Goal: Book appointment/travel/reservation

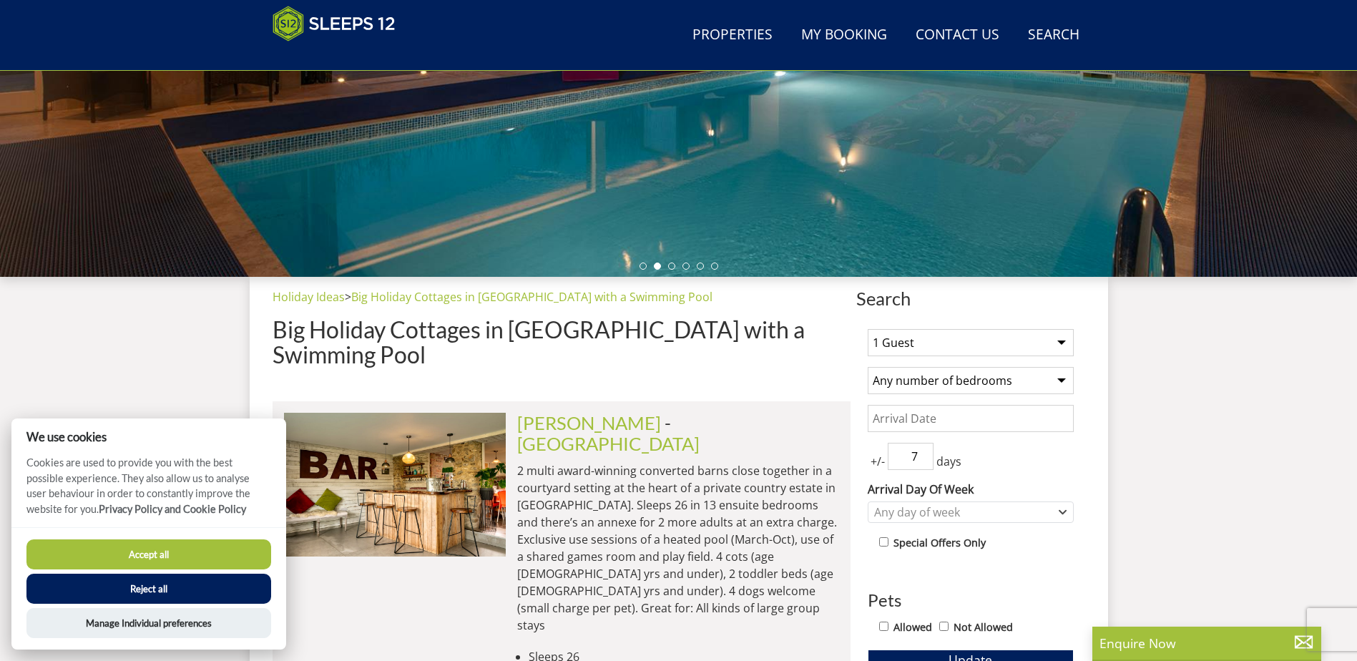
scroll to position [317, 0]
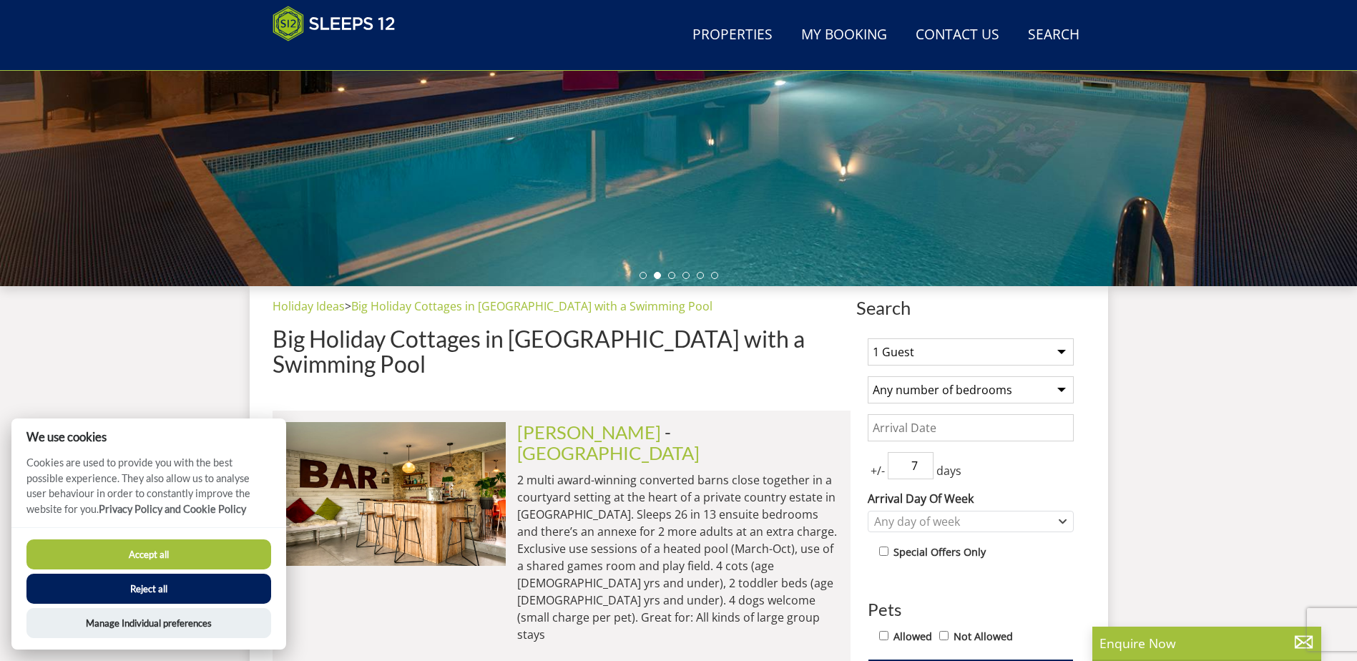
click at [904, 341] on select "1 Guest 2 Guests 3 Guests 4 Guests 5 Guests 6 Guests 7 Guests 8 Guests 9 Guests…" at bounding box center [971, 351] width 206 height 27
select select "10"
click at [868, 338] on select "1 Guest 2 Guests 3 Guests 4 Guests 5 Guests 6 Guests 7 Guests 8 Guests 9 Guests…" at bounding box center [971, 351] width 206 height 27
drag, startPoint x: 924, startPoint y: 372, endPoint x: 929, endPoint y: 383, distance: 11.8
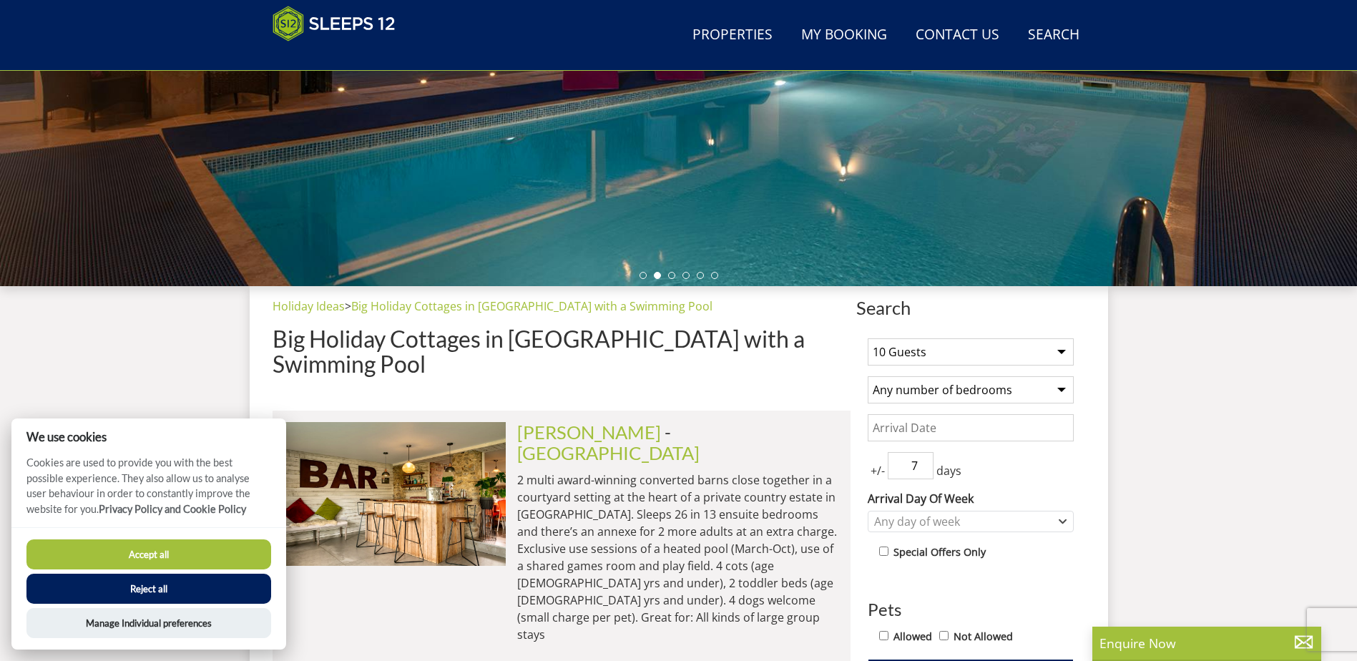
click at [932, 391] on select "Any number of bedrooms 4 Bedrooms 5 Bedrooms 6 Bedrooms 7 Bedrooms 8 Bedrooms 9…" at bounding box center [971, 389] width 206 height 27
click at [868, 376] on select "Any number of bedrooms 4 Bedrooms 5 Bedrooms 6 Bedrooms 7 Bedrooms 8 Bedrooms 9…" at bounding box center [971, 389] width 206 height 27
drag, startPoint x: 927, startPoint y: 380, endPoint x: 927, endPoint y: 396, distance: 16.5
click at [927, 380] on select "Any number of bedrooms 4 Bedrooms 5 Bedrooms 6 Bedrooms 7 Bedrooms 8 Bedrooms 9…" at bounding box center [971, 389] width 206 height 27
select select "5"
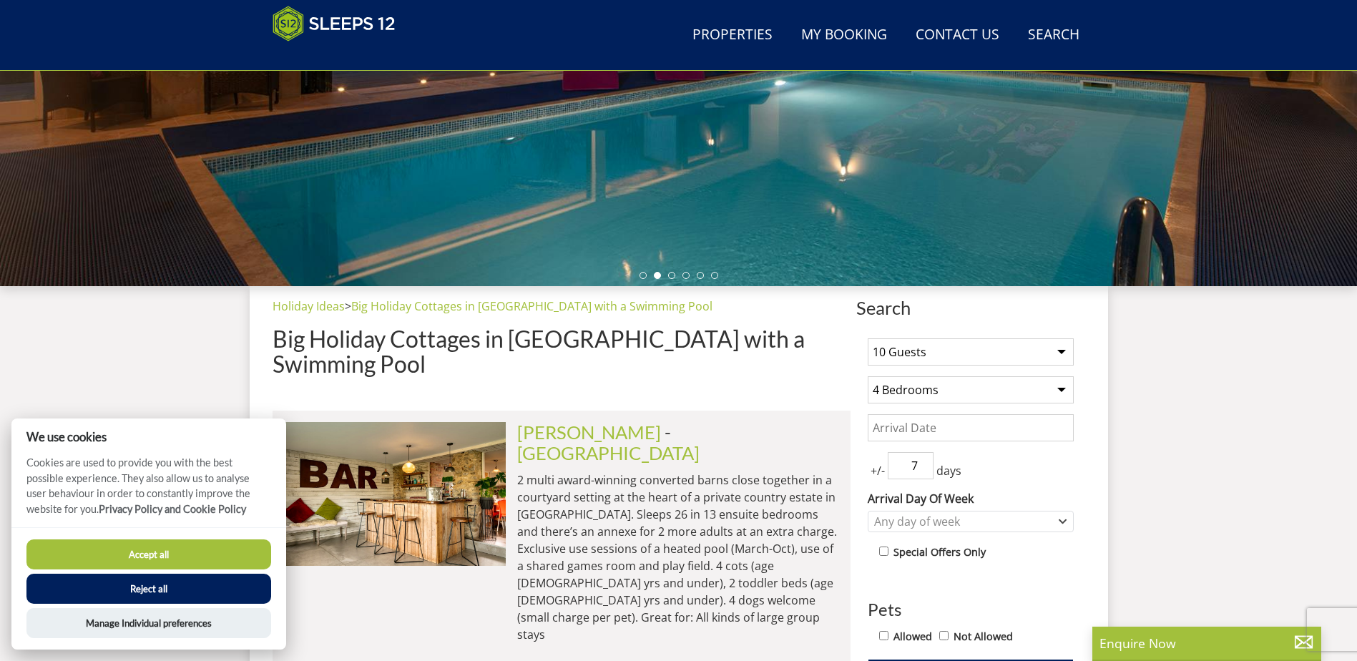
click at [868, 376] on select "Any number of bedrooms 4 Bedrooms 5 Bedrooms 6 Bedrooms 7 Bedrooms 8 Bedrooms 9…" at bounding box center [971, 389] width 206 height 27
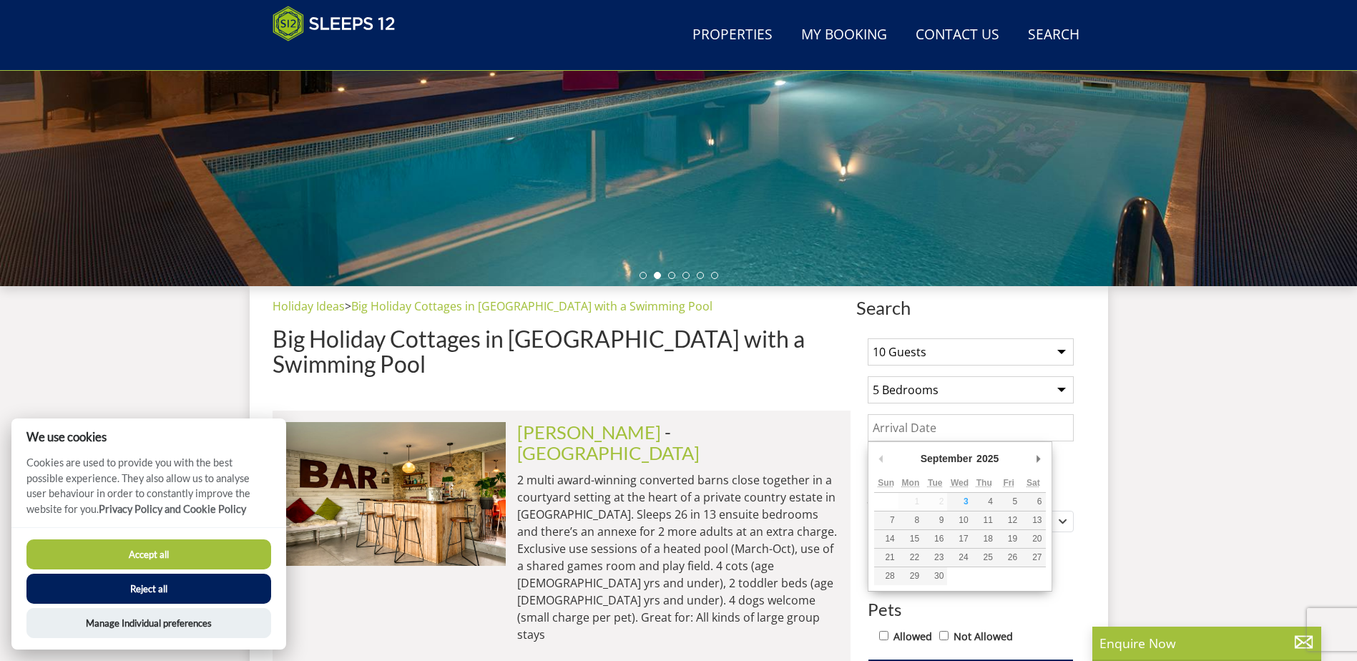
click at [917, 417] on input "Date" at bounding box center [971, 427] width 206 height 27
click at [917, 416] on input "Date" at bounding box center [971, 427] width 206 height 27
click at [1049, 462] on div "September January February March April May June July August September October N…" at bounding box center [960, 516] width 185 height 150
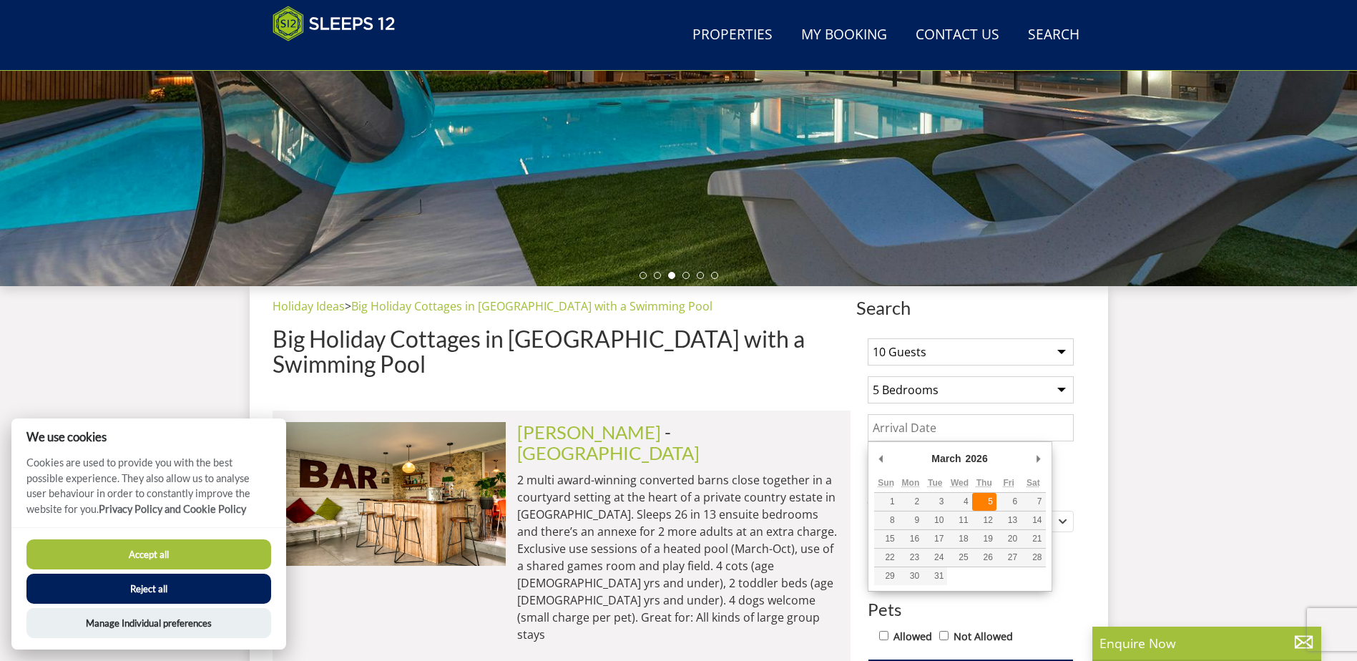
type input "[DATE]"
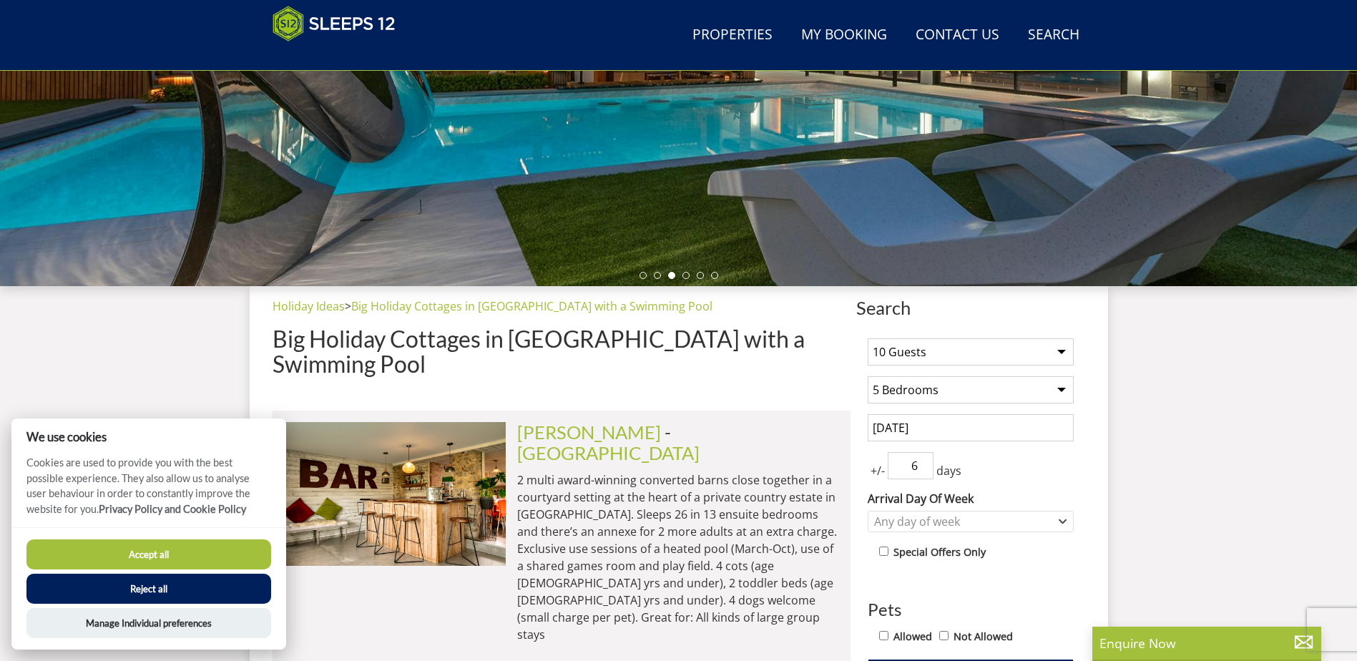
click at [921, 469] on input "6" at bounding box center [911, 465] width 46 height 27
click at [921, 469] on input "5" at bounding box center [911, 465] width 46 height 27
type input "4"
click at [921, 469] on input "4" at bounding box center [911, 465] width 46 height 27
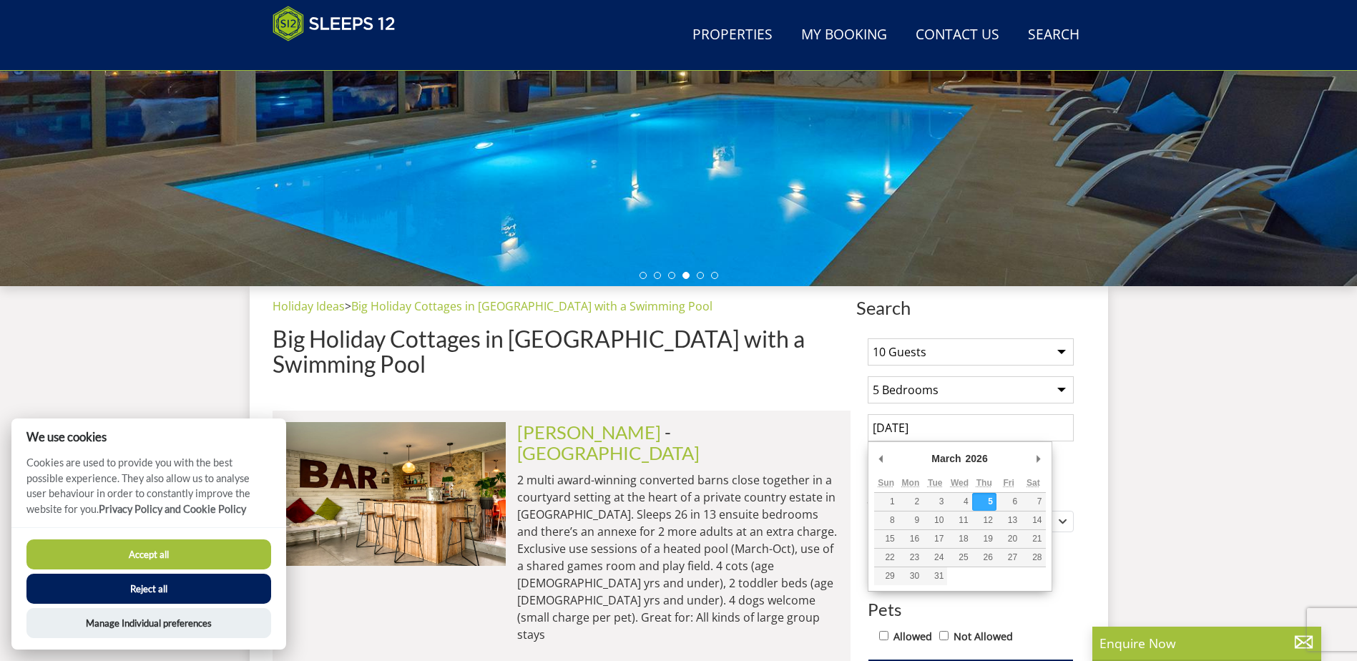
click at [955, 422] on input "[DATE]" at bounding box center [971, 427] width 206 height 27
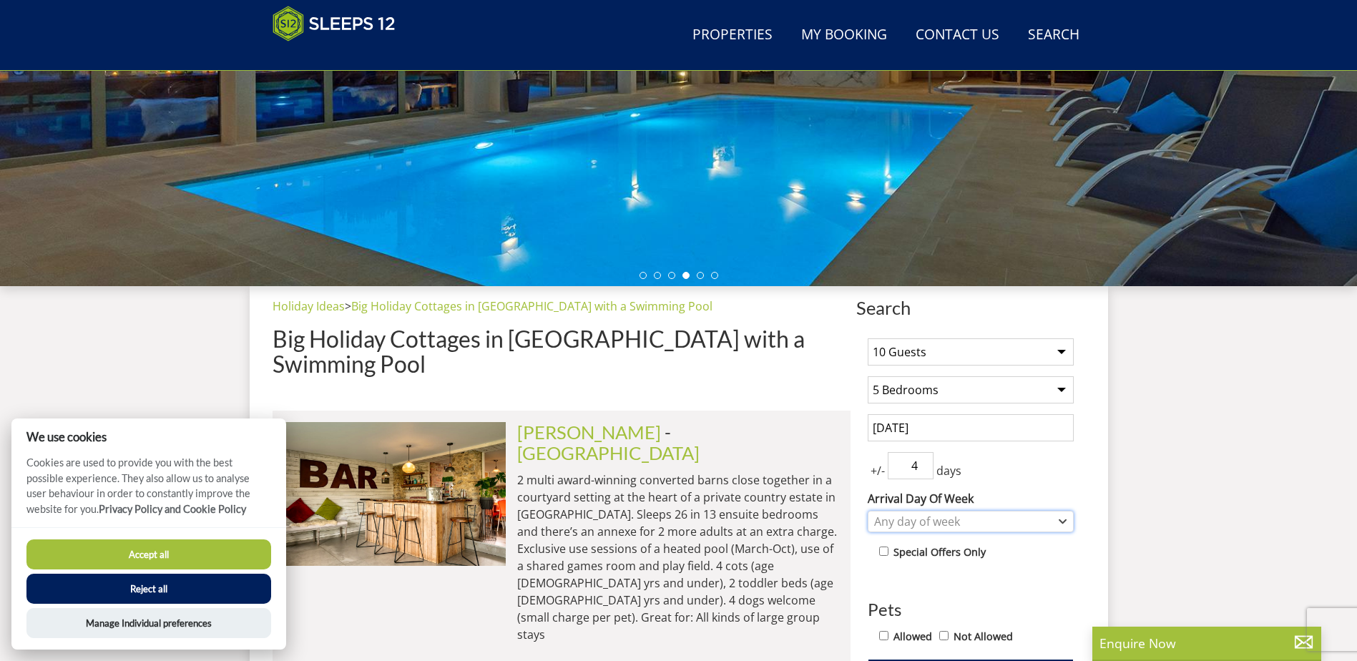
click at [1022, 529] on div "Any day of week" at bounding box center [963, 522] width 185 height 16
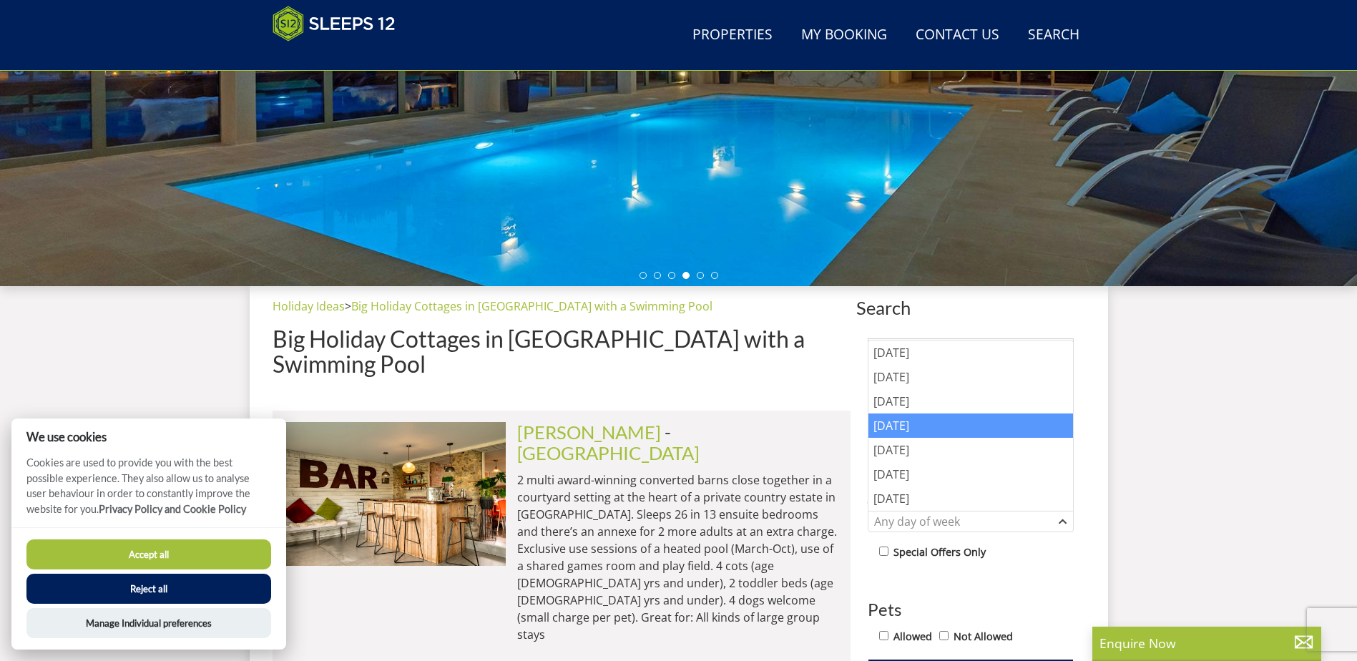
click at [956, 436] on div "[DATE]" at bounding box center [971, 426] width 205 height 24
click at [919, 520] on div "Combobox" at bounding box center [912, 521] width 13 height 9
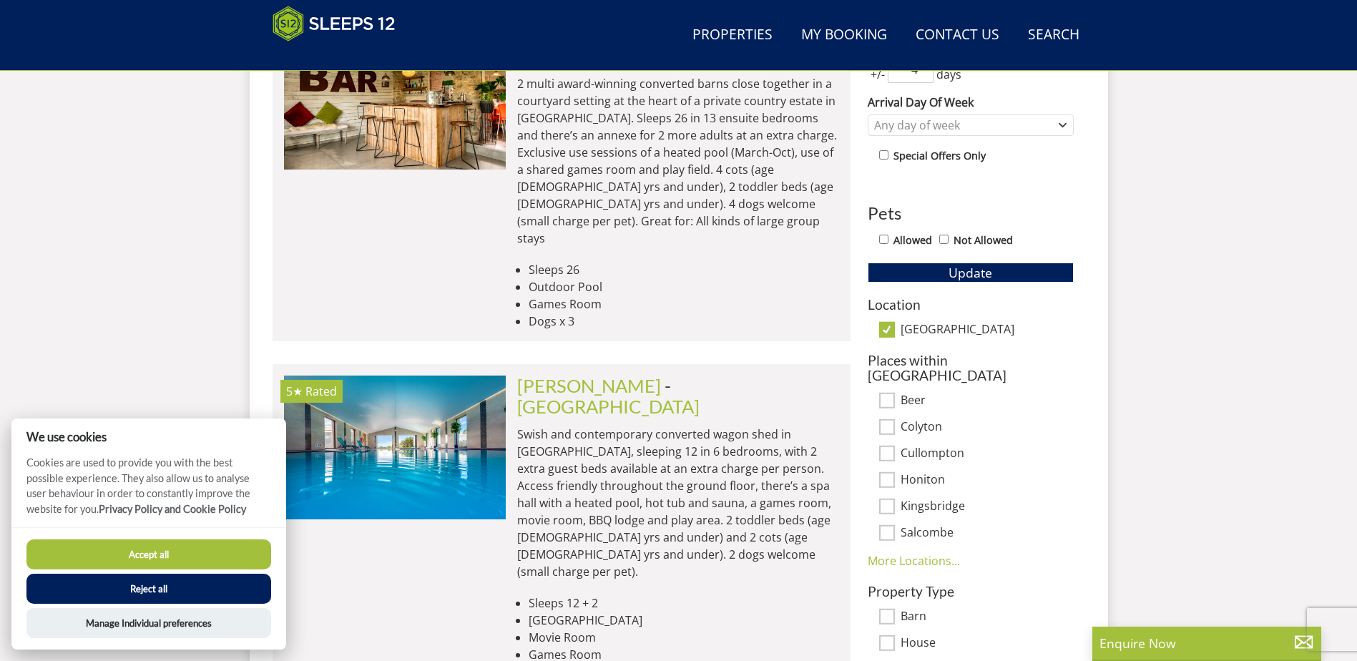
scroll to position [746, 0]
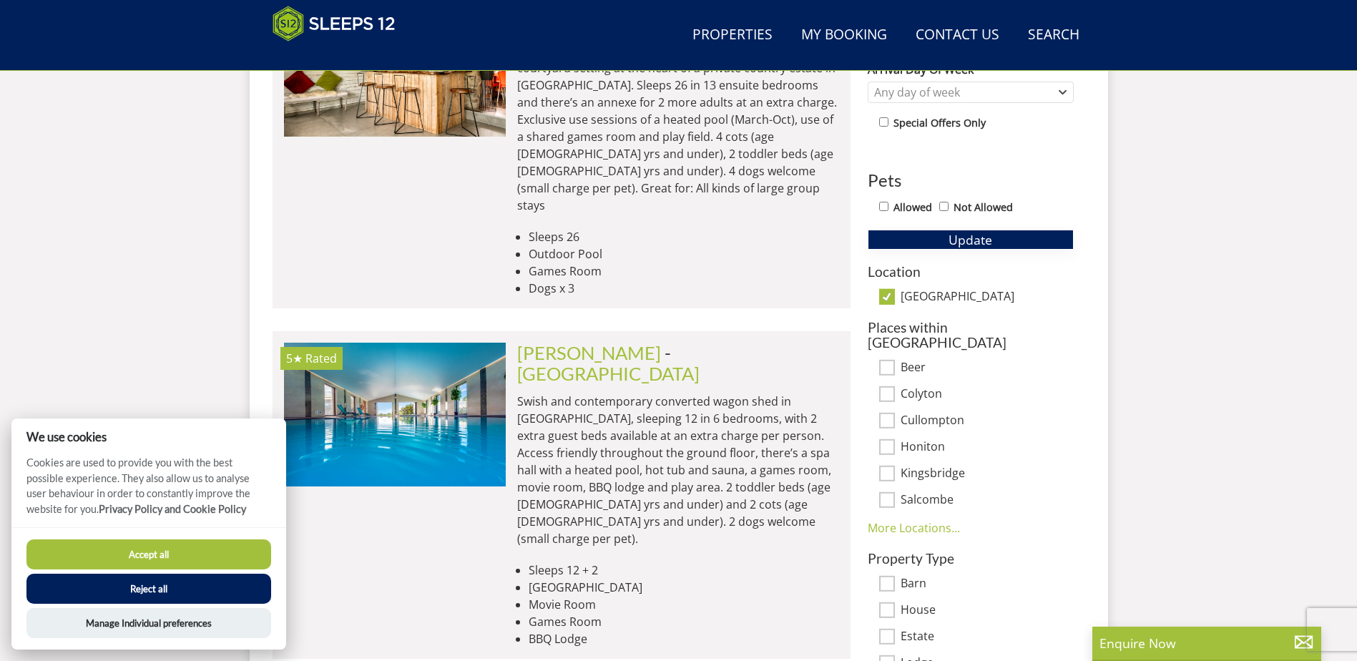
click at [1002, 245] on button "Update" at bounding box center [971, 240] width 206 height 20
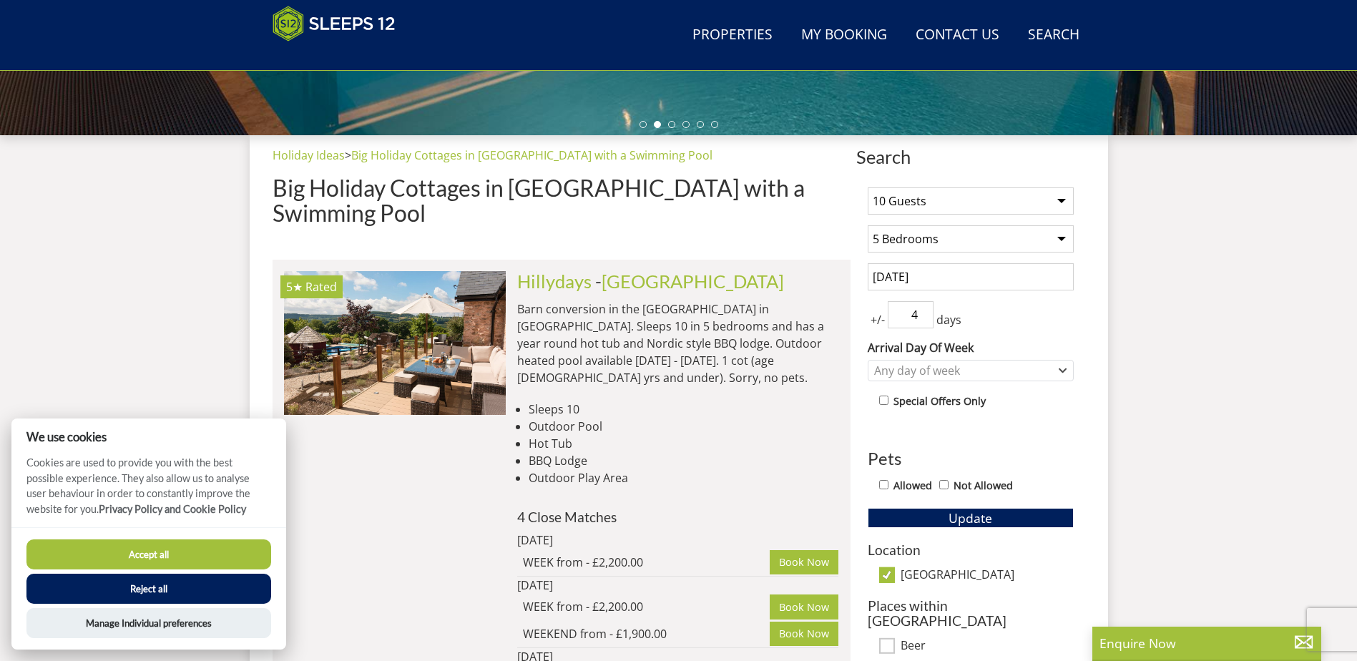
scroll to position [603, 0]
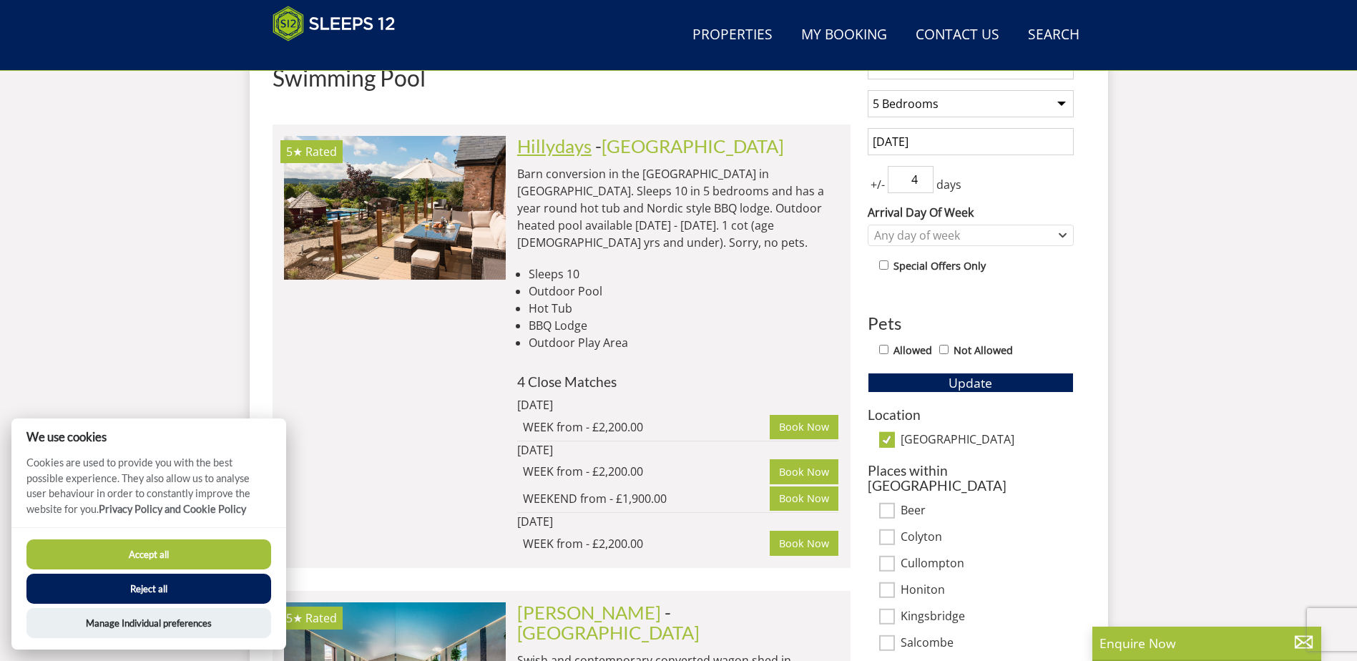
click at [560, 135] on link "Hillydays" at bounding box center [554, 145] width 74 height 21
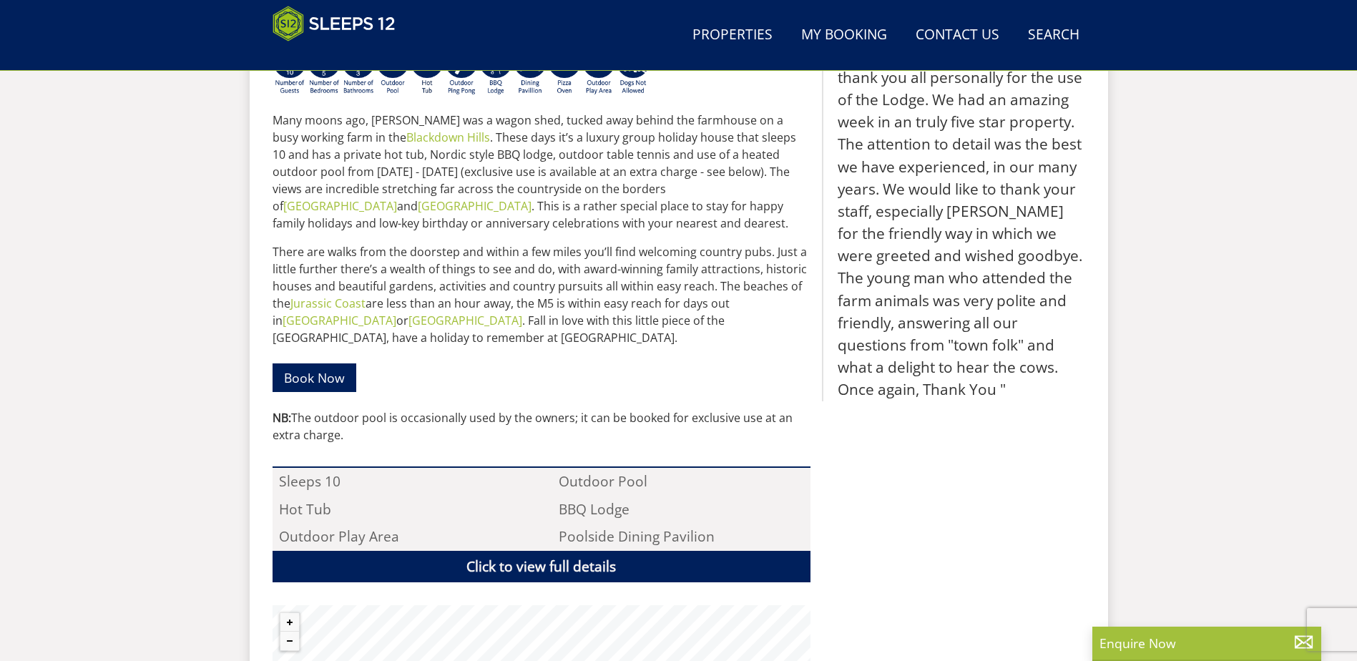
scroll to position [575, 0]
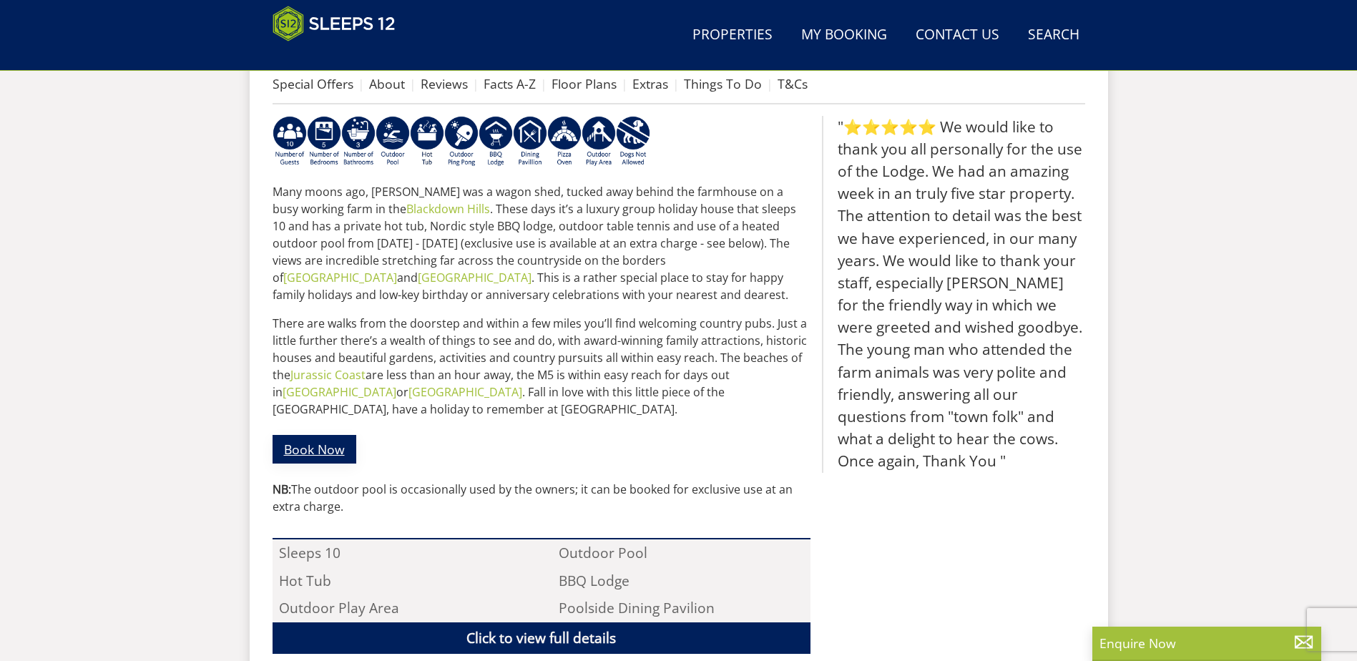
click at [336, 436] on link "Book Now" at bounding box center [315, 449] width 84 height 28
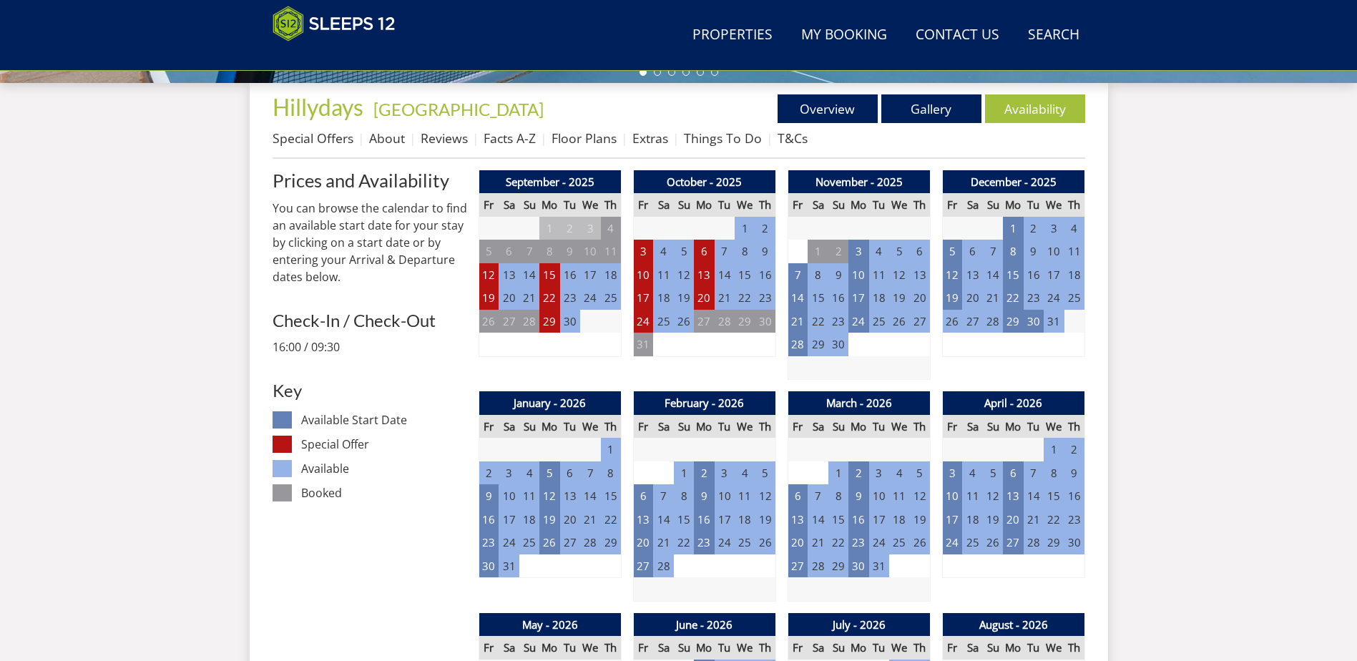
scroll to position [592, 0]
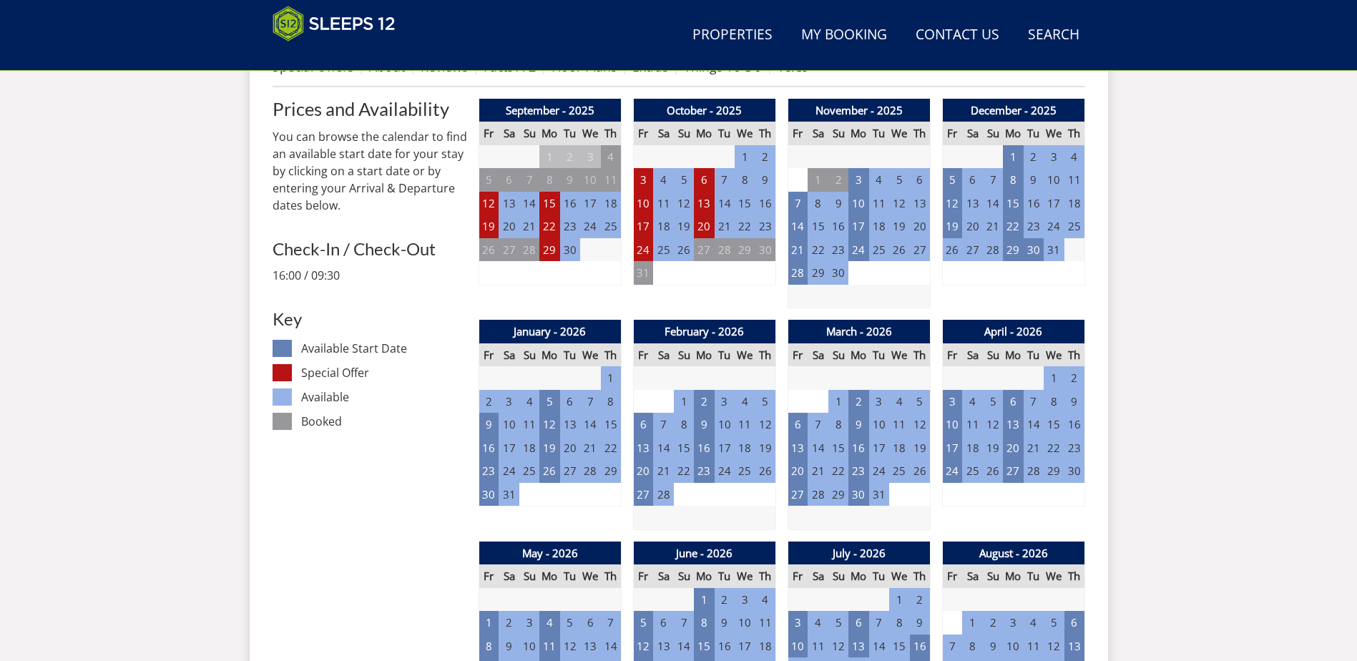
click at [924, 401] on td "5" at bounding box center [920, 402] width 20 height 24
click at [913, 401] on td "5" at bounding box center [920, 402] width 20 height 24
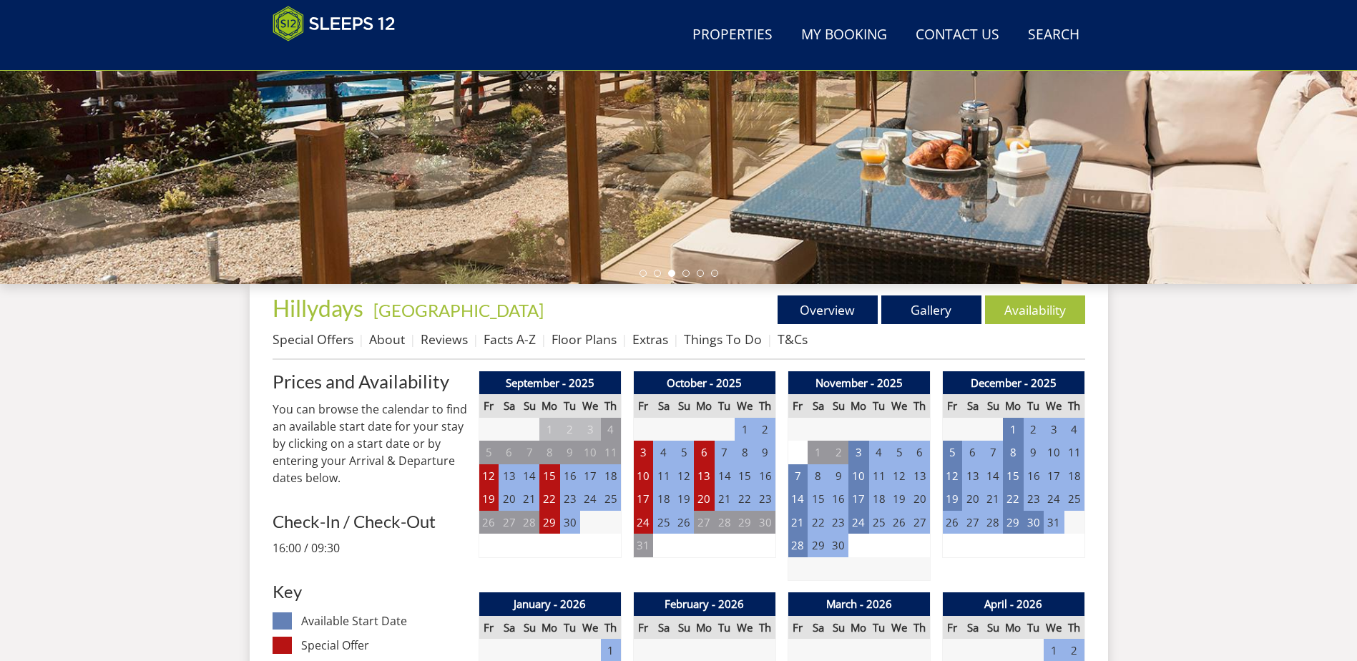
scroll to position [162, 0]
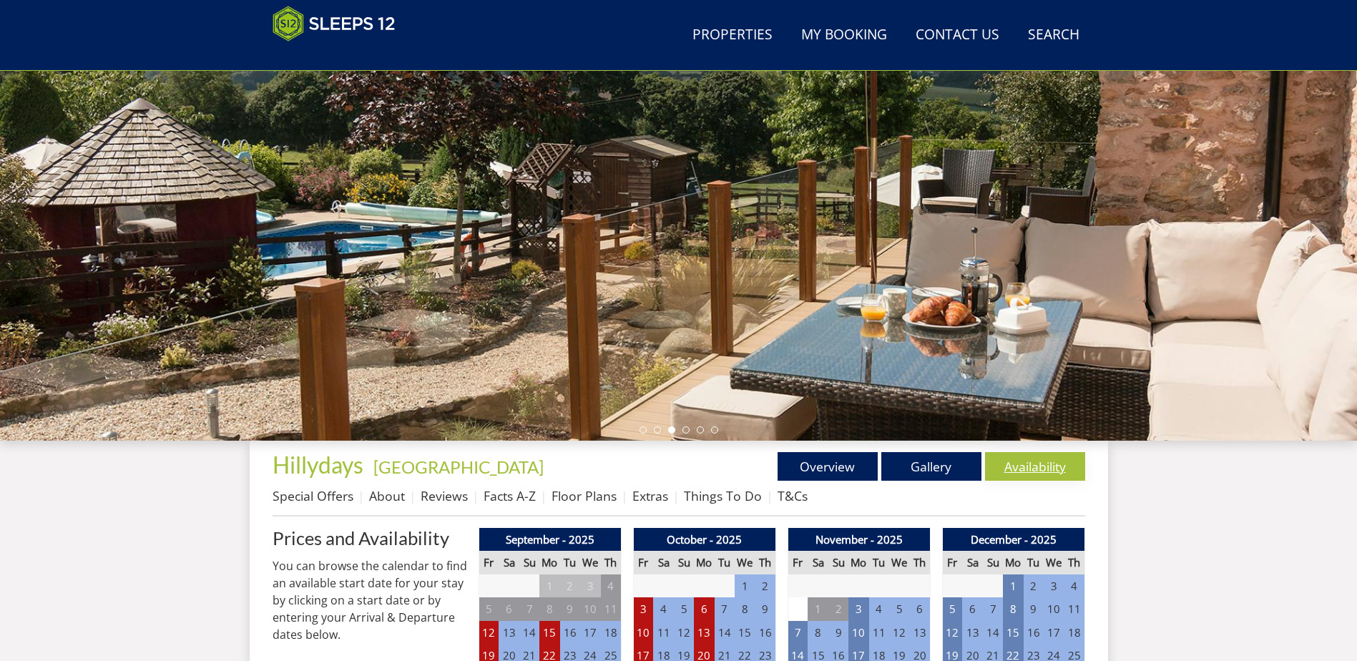
click at [1023, 473] on link "Availability" at bounding box center [1035, 466] width 100 height 29
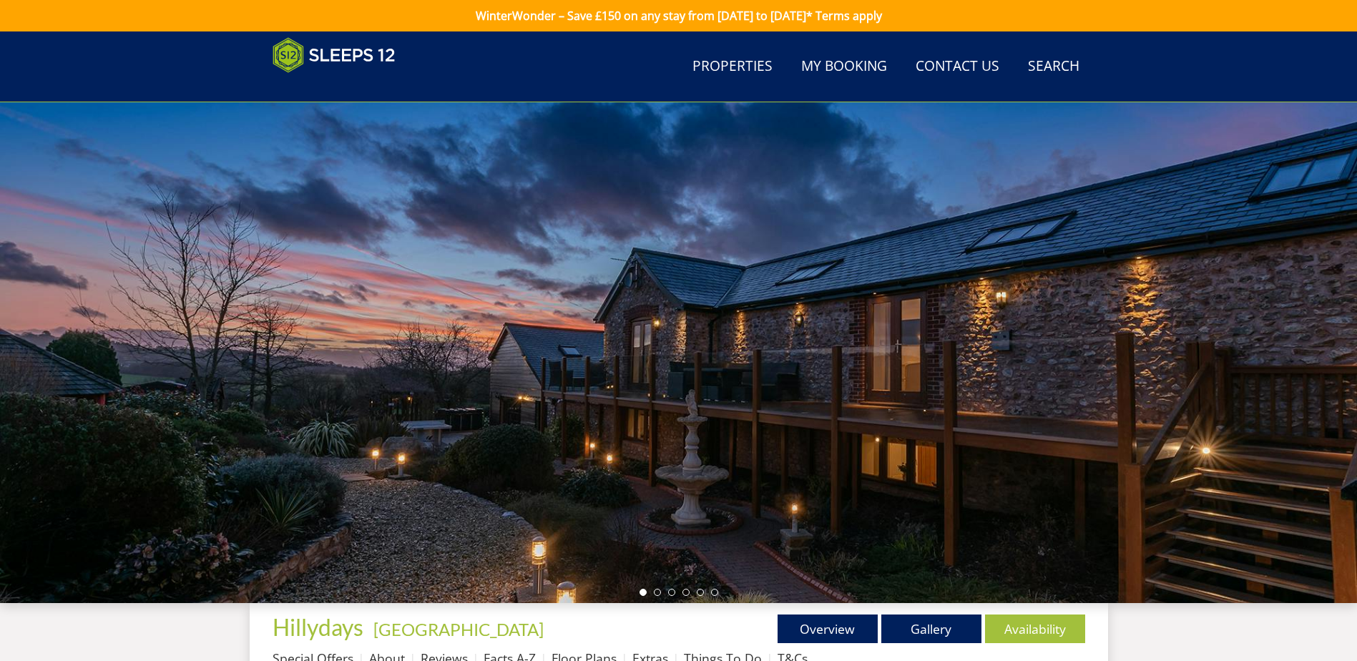
scroll to position [578, 0]
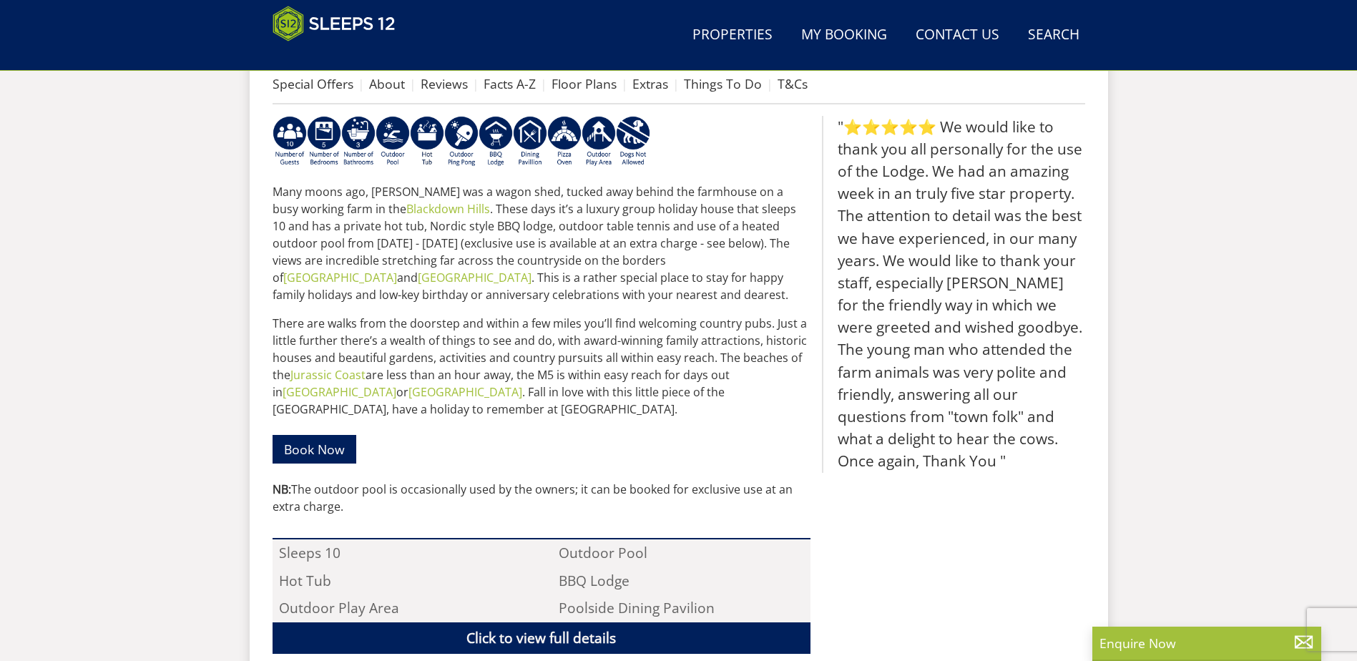
select select "10"
select select "5"
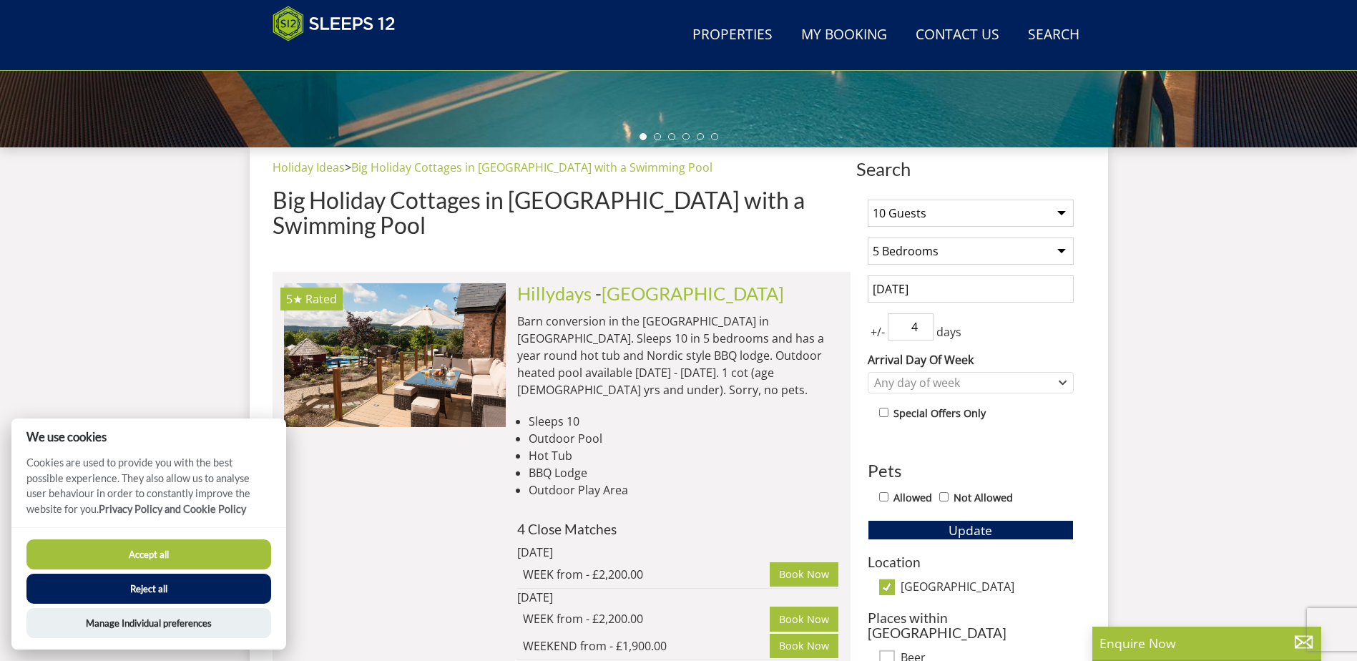
scroll to position [389, 0]
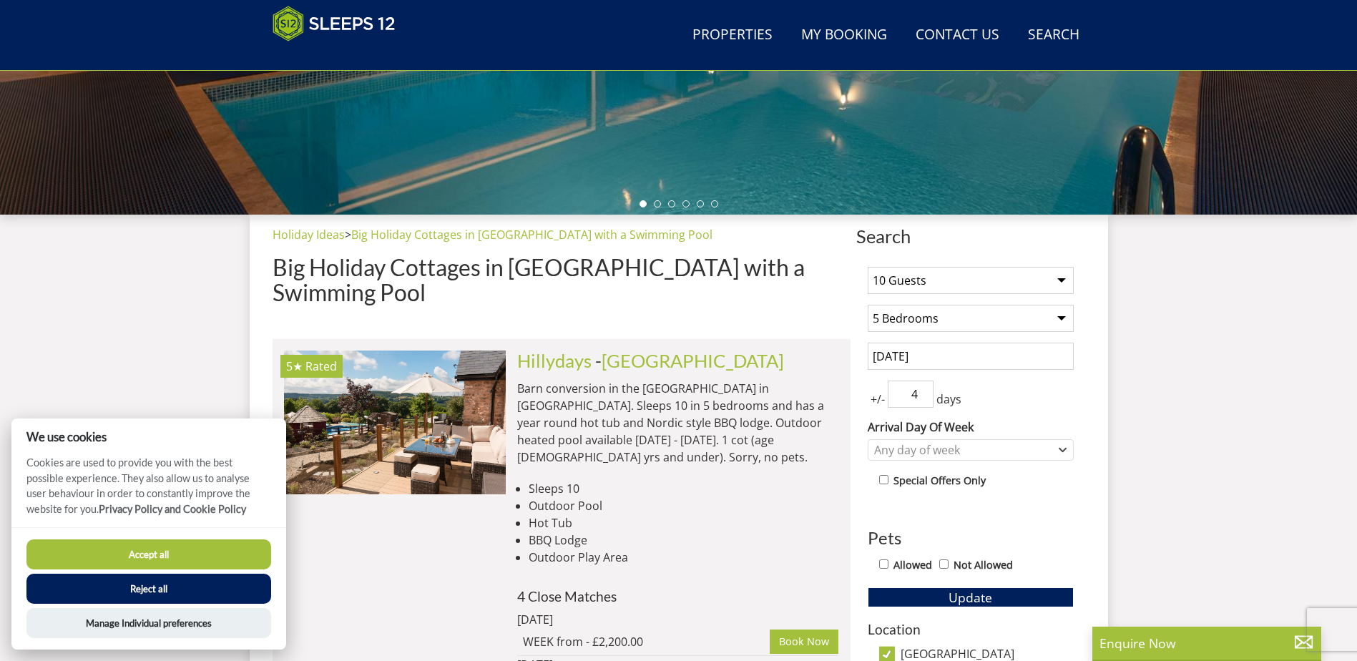
click at [903, 394] on input "4" at bounding box center [911, 394] width 46 height 27
click at [920, 396] on input "3" at bounding box center [911, 394] width 46 height 27
click at [920, 396] on input "2" at bounding box center [911, 394] width 46 height 27
click at [921, 396] on input "1" at bounding box center [911, 394] width 46 height 27
type input "0"
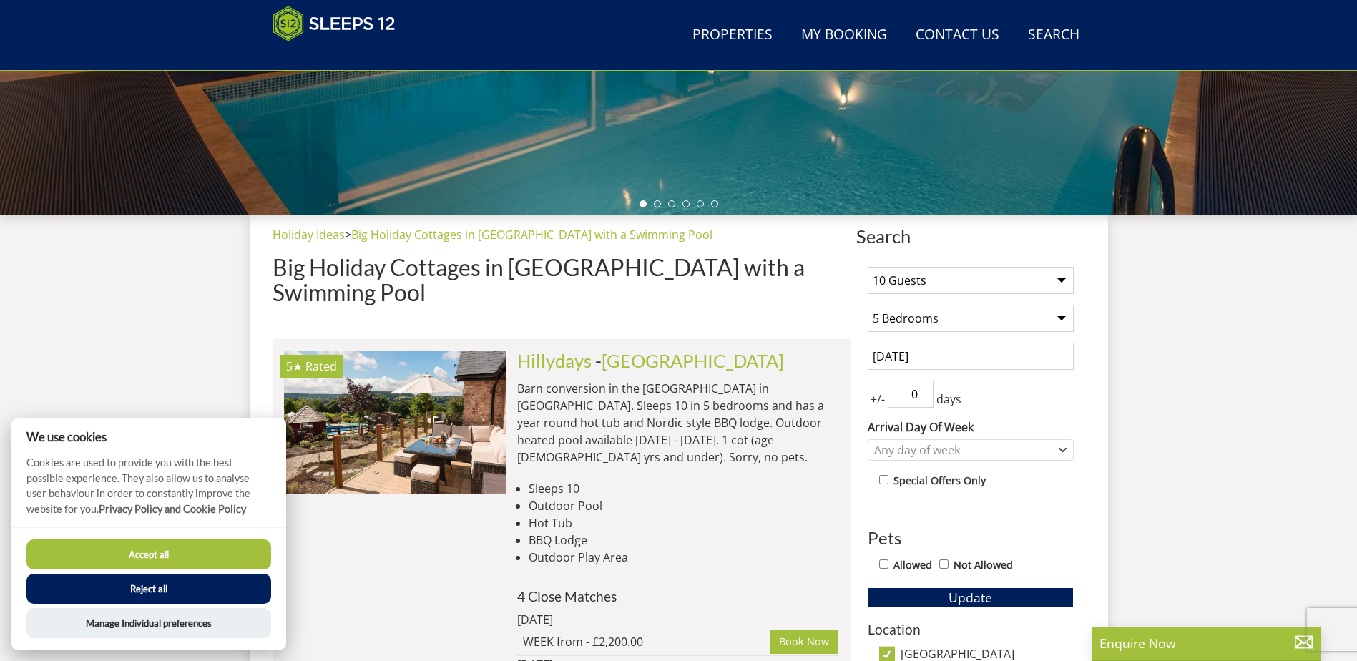
click at [922, 396] on input "0" at bounding box center [911, 394] width 46 height 27
click at [996, 397] on div "+/- 0 days" at bounding box center [971, 394] width 206 height 27
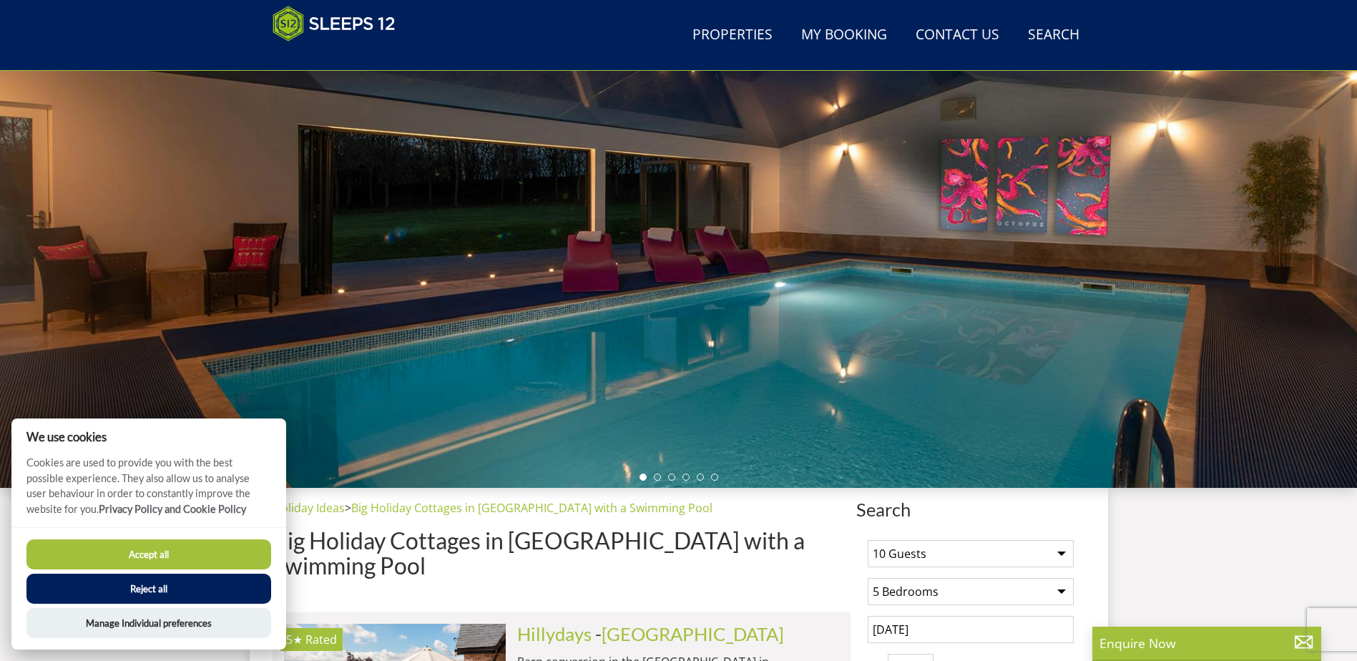
scroll to position [0, 0]
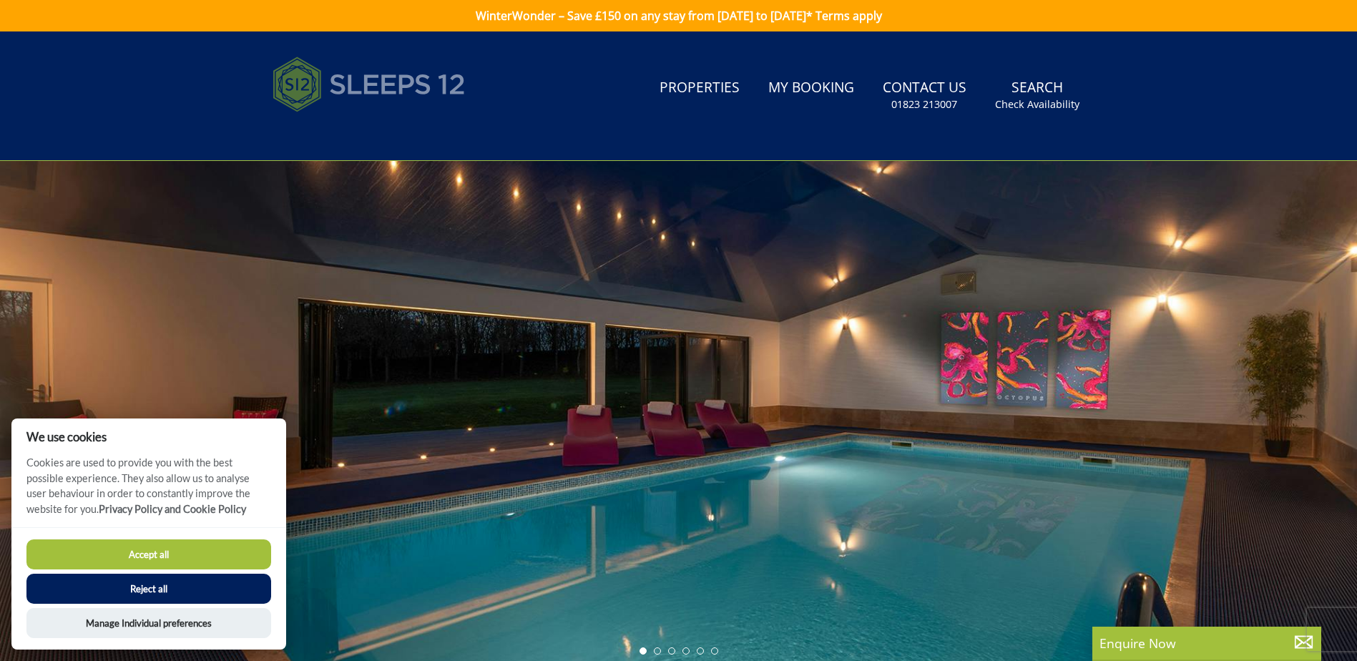
click at [351, 87] on img at bounding box center [369, 85] width 193 height 72
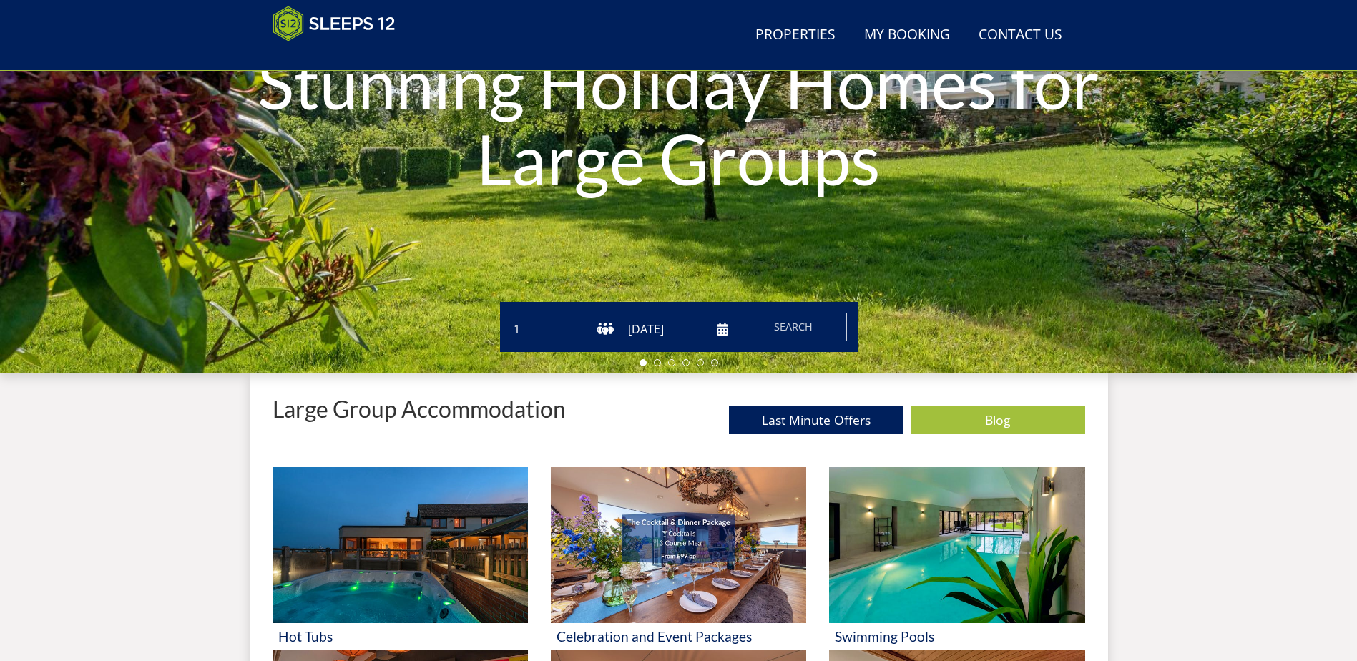
scroll to position [228, 0]
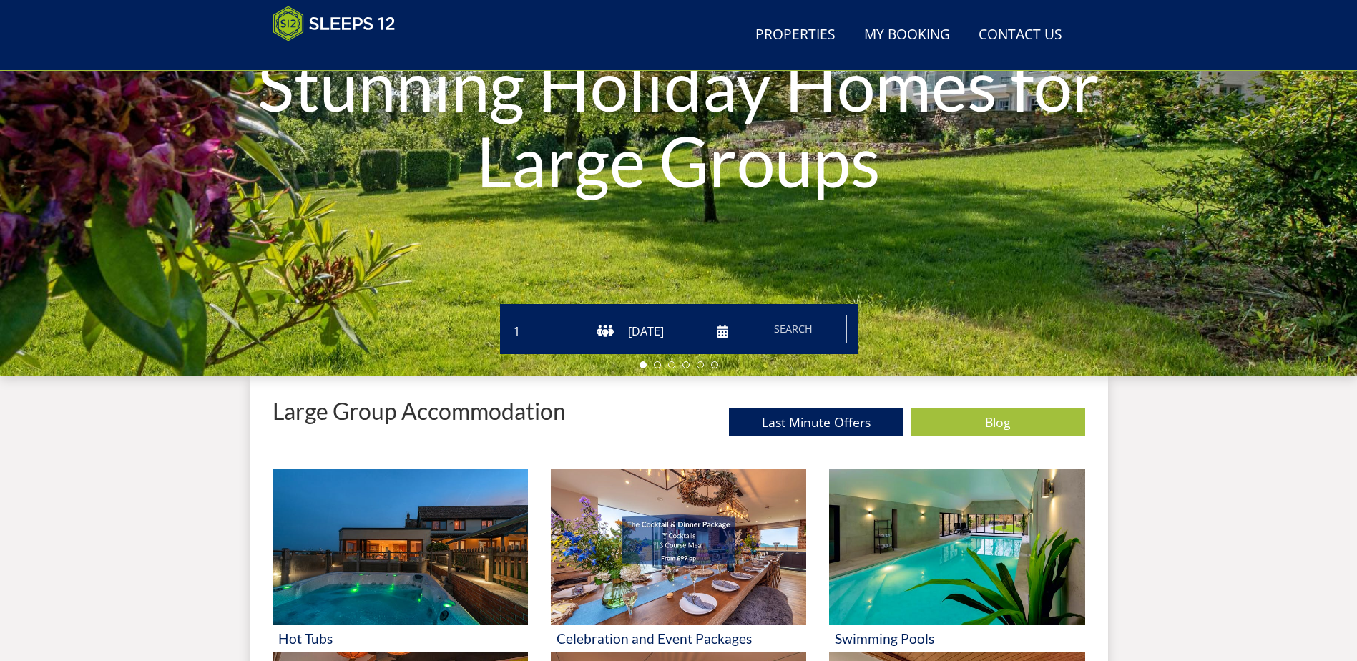
click at [609, 331] on select "1 2 3 4 5 6 7 8 9 10 11 12 13 14 15 16 17 18 19 20 21 22 23 24 25 26 27 28 29 3…" at bounding box center [562, 332] width 103 height 24
select select "10"
click at [511, 320] on select "1 2 3 4 5 6 7 8 9 10 11 12 13 14 15 16 17 18 19 20 21 22 23 24 25 26 27 28 29 3…" at bounding box center [562, 332] width 103 height 24
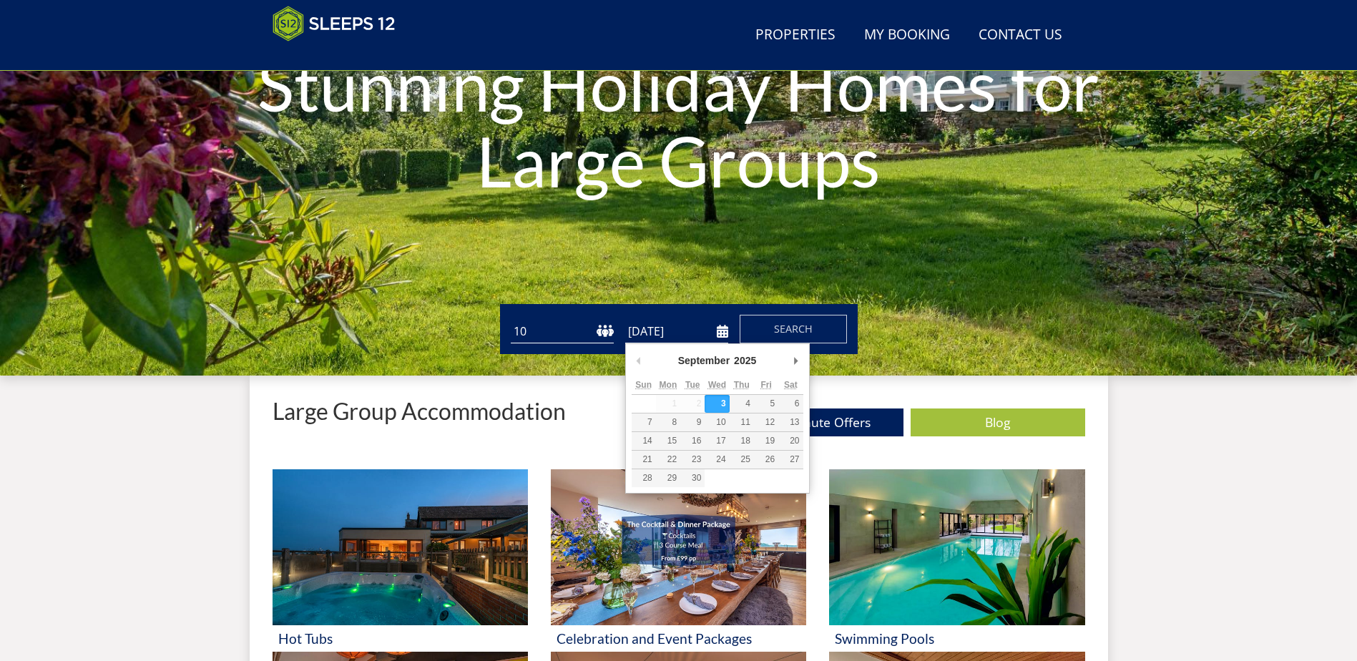
click at [657, 335] on input "[DATE]" at bounding box center [676, 332] width 103 height 24
type input "[DATE]"
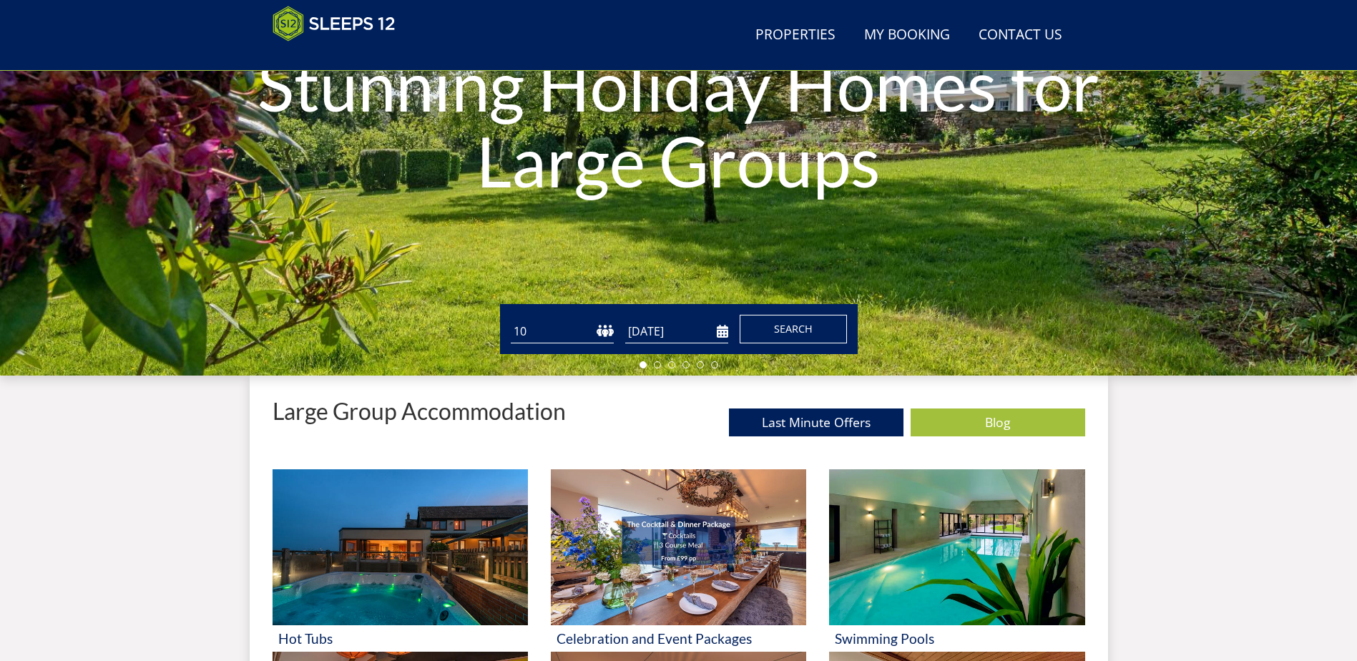
click at [798, 338] on button "Search" at bounding box center [793, 329] width 107 height 29
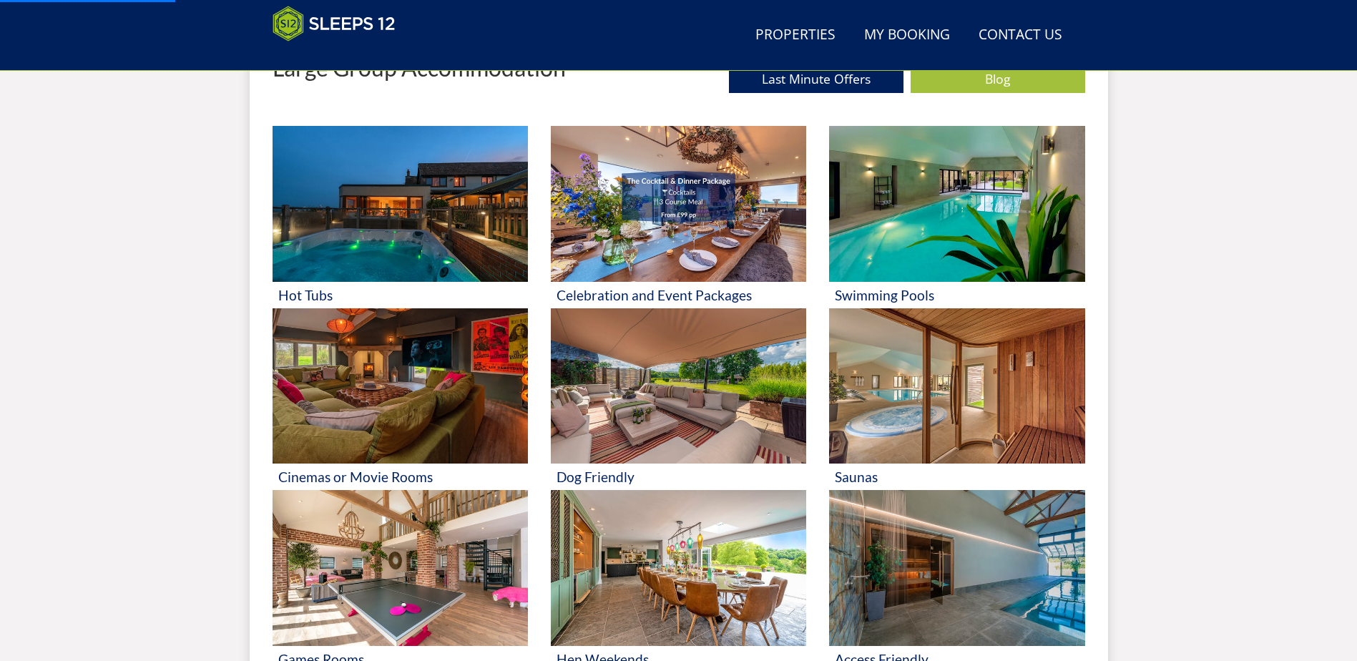
scroll to position [585, 0]
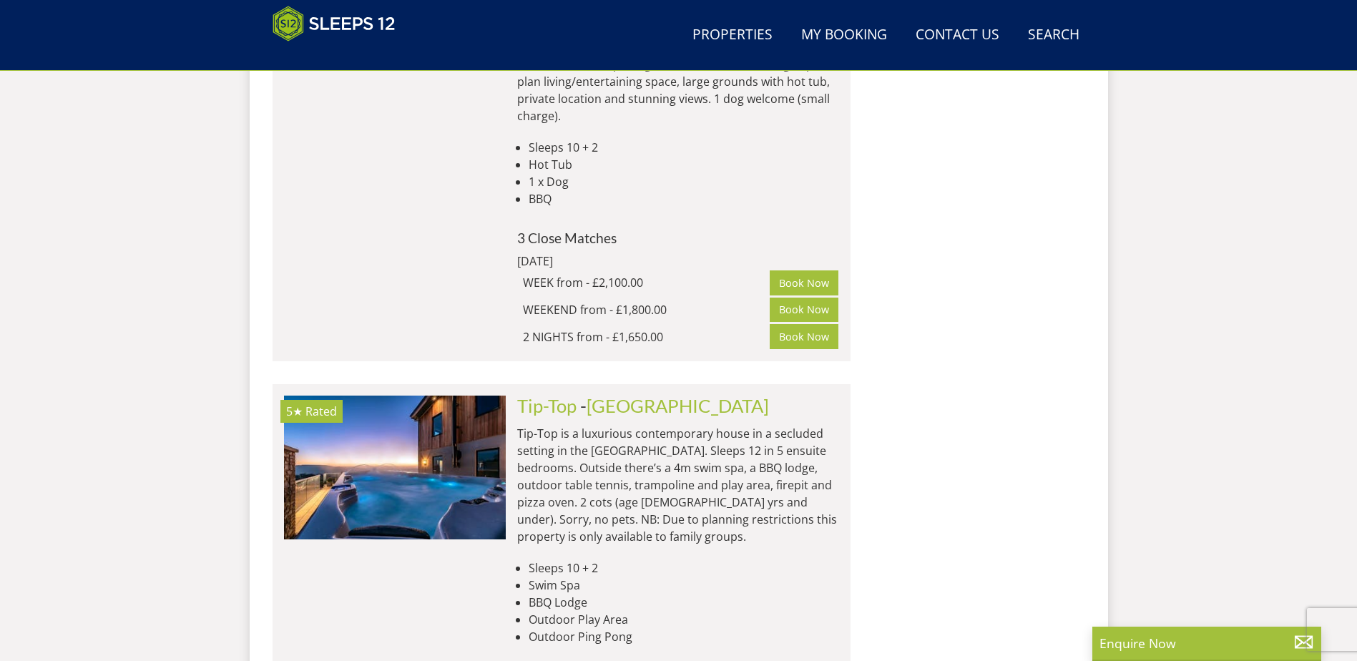
scroll to position [2964, 0]
